Goal: Contribute content

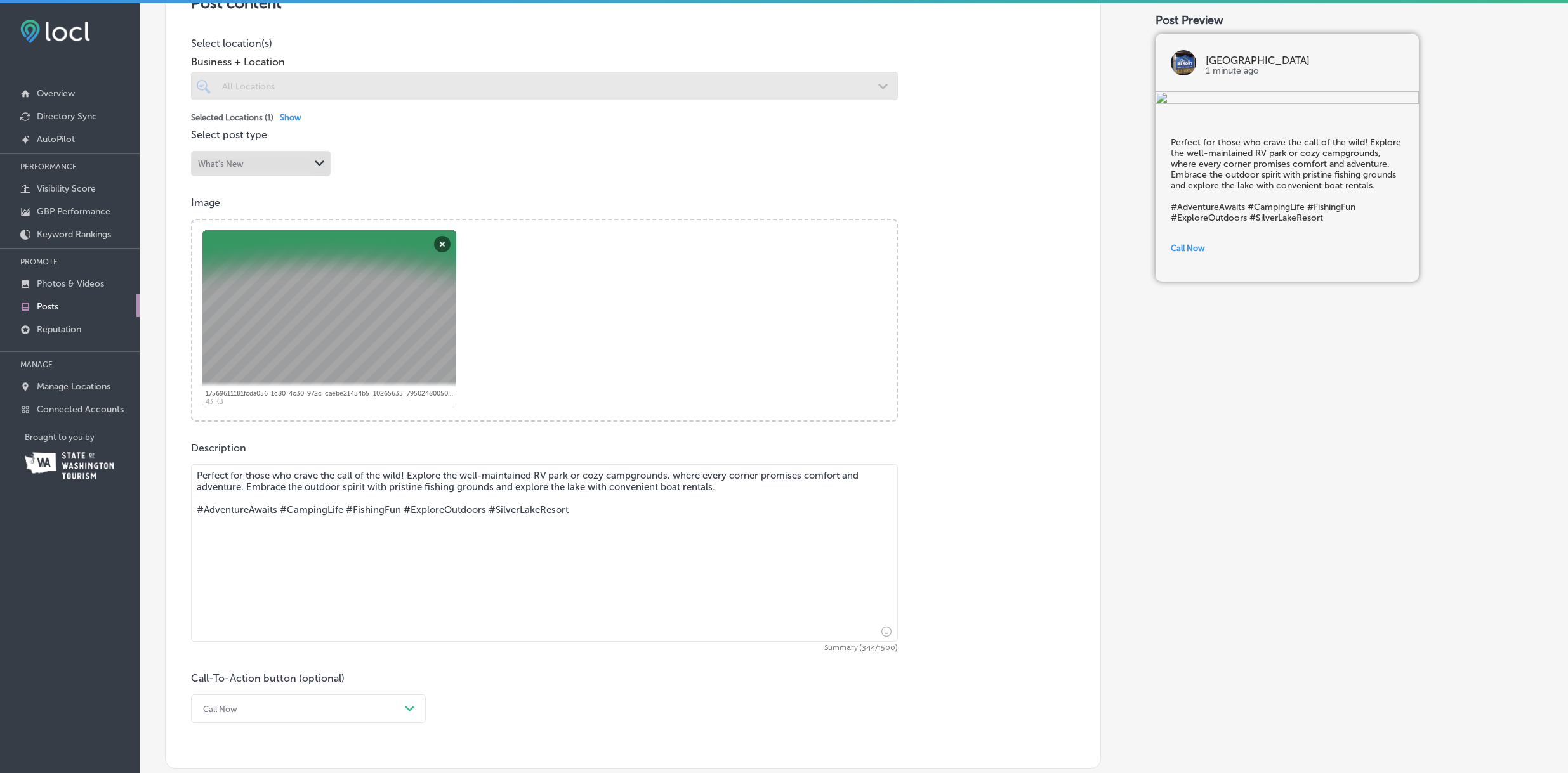
scroll to position [310, 0]
click at [630, 474] on textarea "Perfect for those who crave the call of the wild! Explore the well-maintained R…" at bounding box center [544, 550] width 707 height 178
click at [630, 473] on textarea "Perfect for those who crave the call of the wild! Explore the well-maintained R…" at bounding box center [544, 550] width 707 height 178
click at [408, 488] on textarea "Perfect for those who crave the call of the wild! Explore the well-maintained R…" at bounding box center [544, 550] width 707 height 178
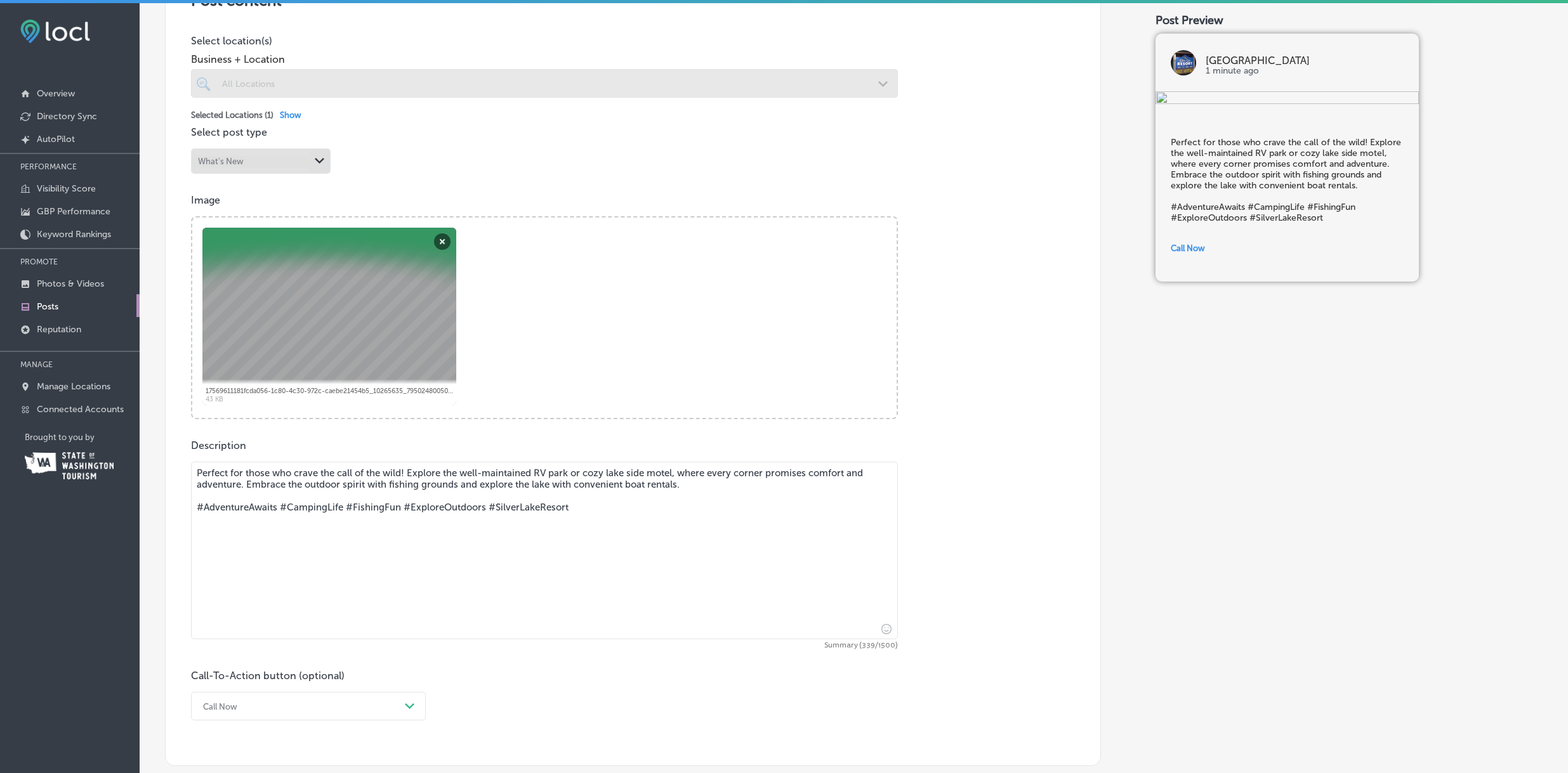
click at [432, 483] on textarea "Perfect for those who crave the call of the wild! Explore the well-maintained R…" at bounding box center [544, 550] width 707 height 178
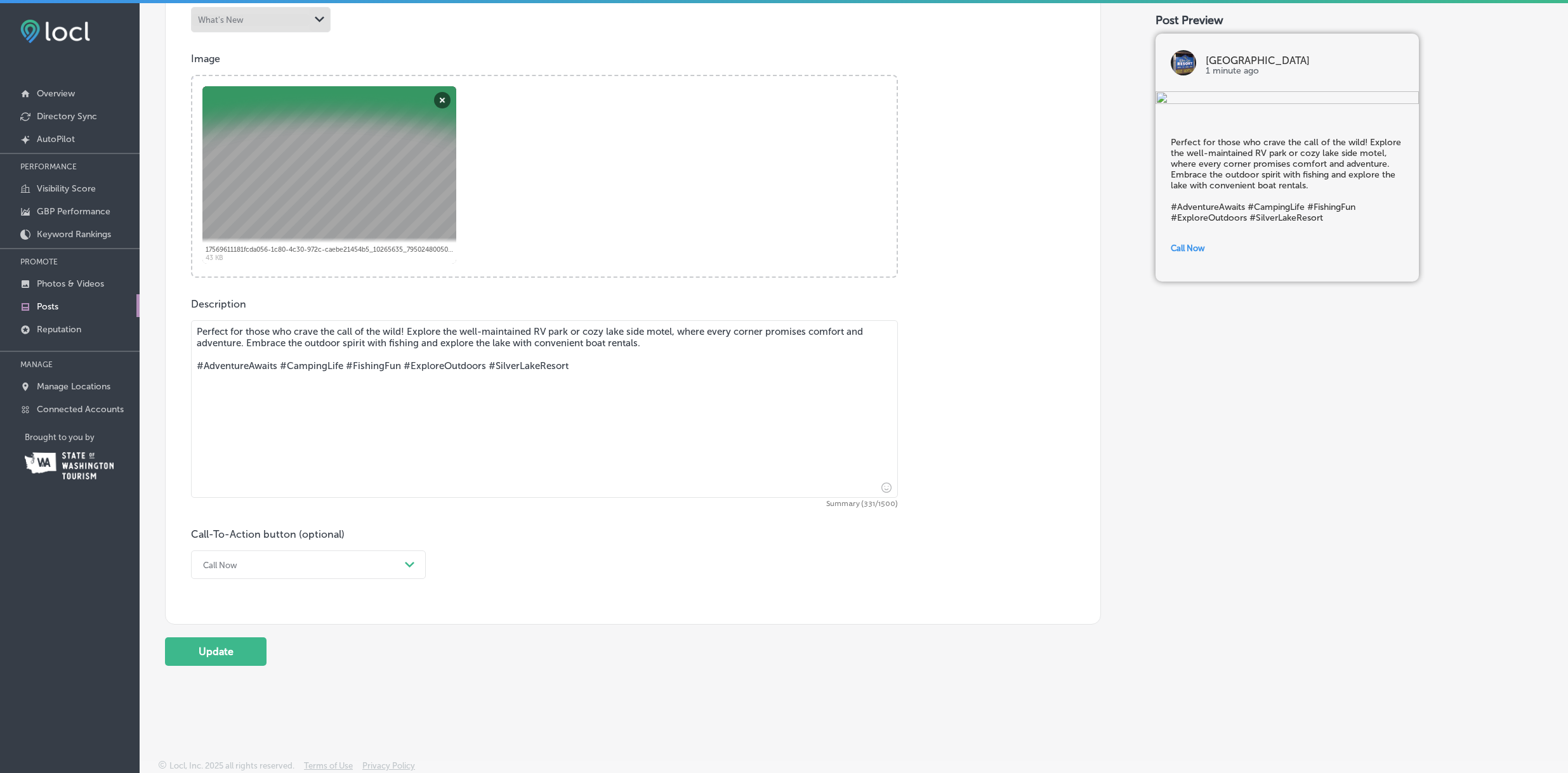
scroll to position [452, 0]
type textarea "Perfect for those who crave the call of the wild! Explore the well-maintained R…"
click at [214, 655] on button "Update" at bounding box center [215, 651] width 101 height 29
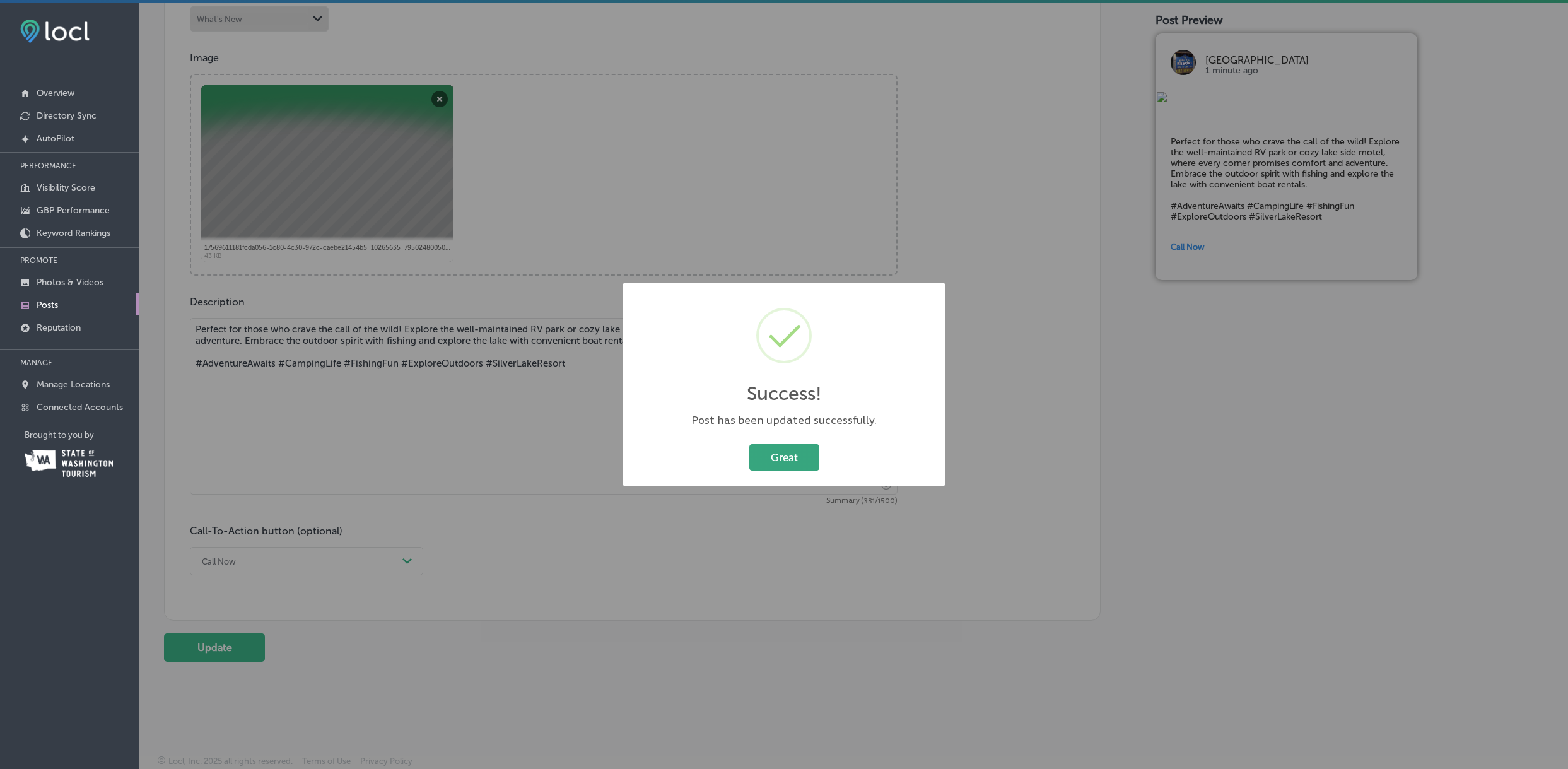
click at [774, 458] on button "Great" at bounding box center [784, 457] width 70 height 26
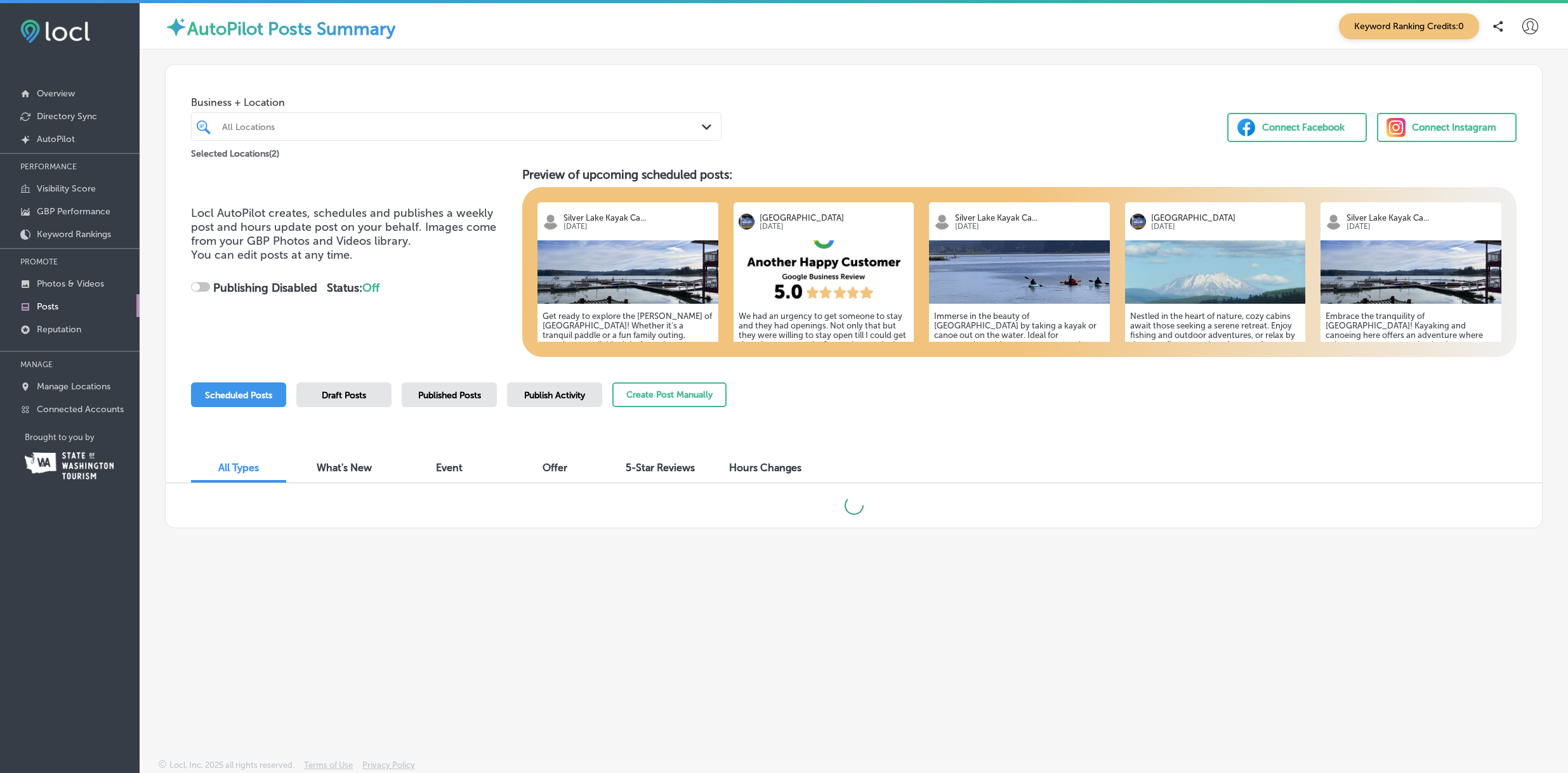
checkbox input "true"
